Goal: Check status: Check status

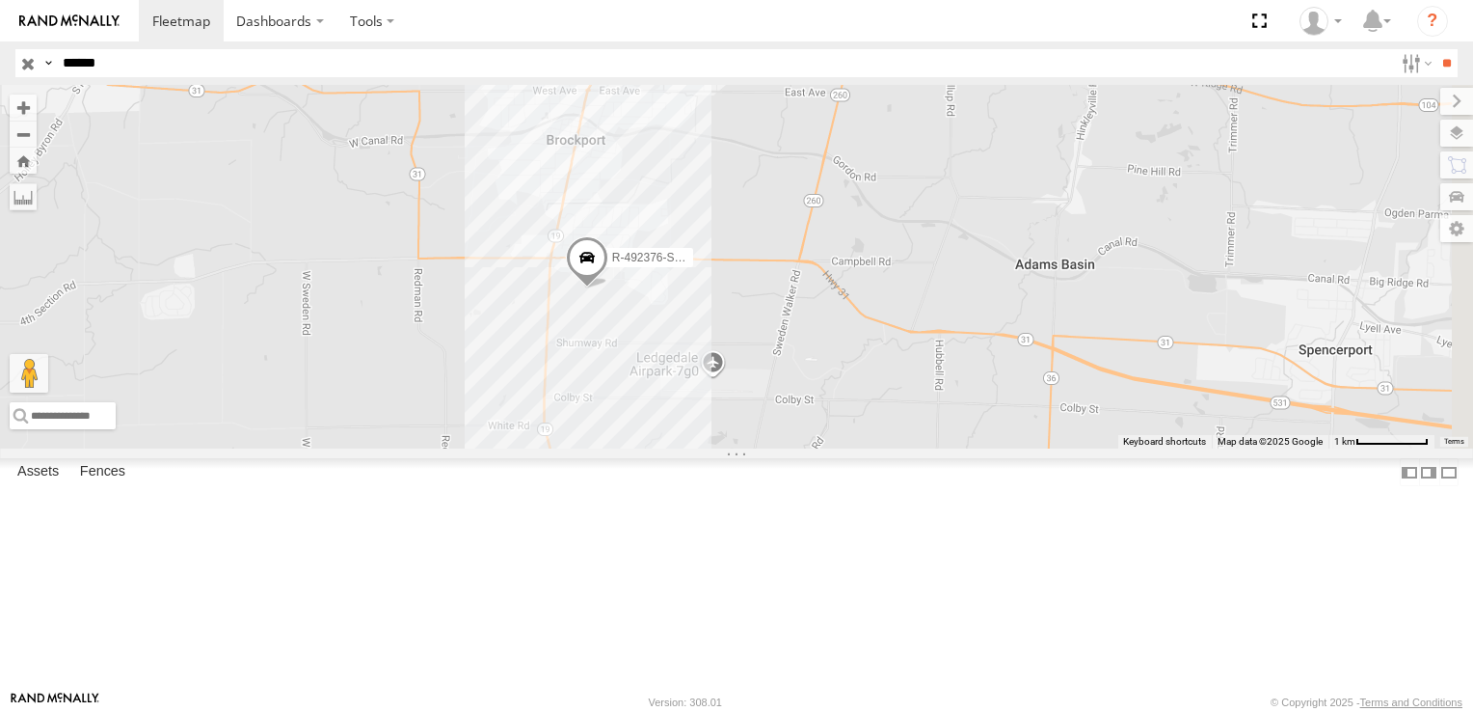
drag, startPoint x: 150, startPoint y: 57, endPoint x: 0, endPoint y: 33, distance: 152.3
click at [0, 33] on html "Dashboards" at bounding box center [736, 356] width 1473 height 712
type input "******"
click at [1436, 49] on input "**" at bounding box center [1447, 63] width 22 height 28
